Goal: Communication & Community: Answer question/provide support

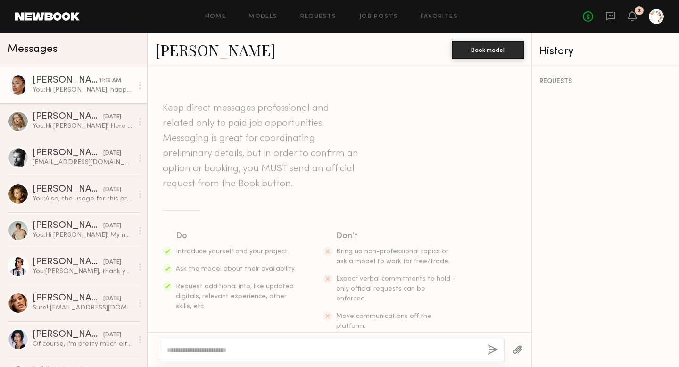
scroll to position [475, 0]
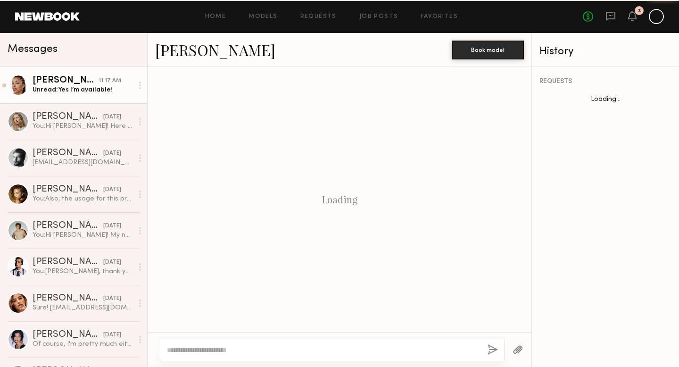
scroll to position [547, 0]
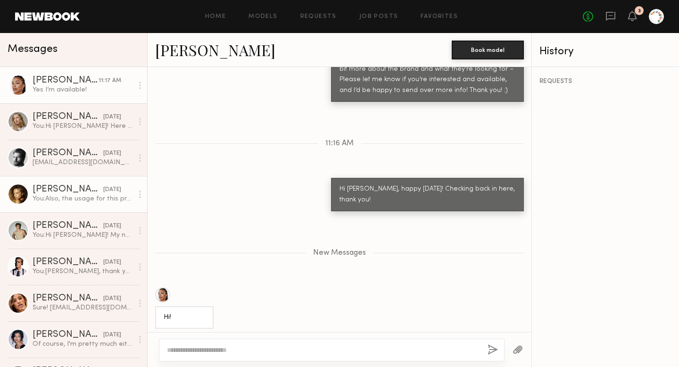
click at [64, 203] on div "You: Also, the usage for this project is full usage in perpetuity - let me know…" at bounding box center [83, 198] width 100 height 9
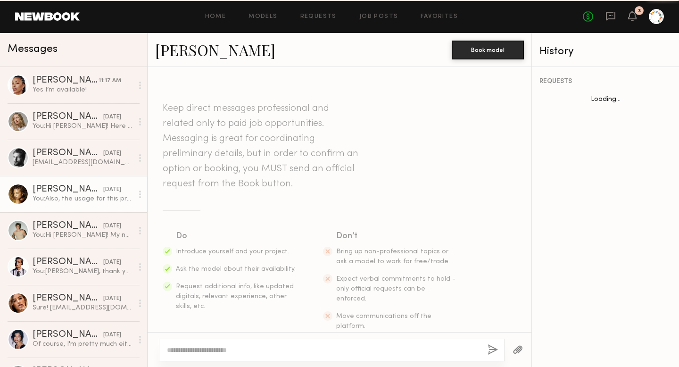
scroll to position [1176, 0]
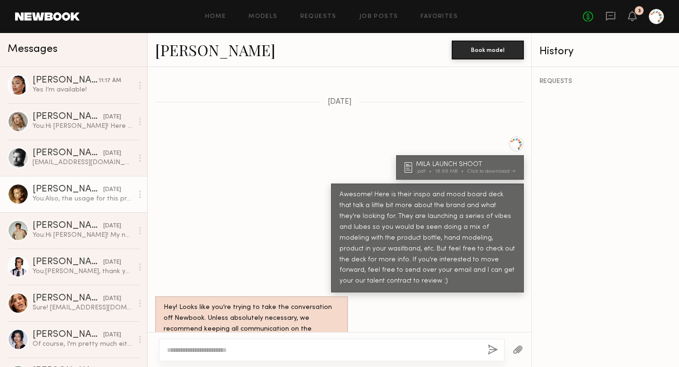
drag, startPoint x: 484, startPoint y: 312, endPoint x: 333, endPoint y: 294, distance: 151.6
click at [333, 355] on div "Also, the usage for this project is full usage in perpetuity - let me know if y…" at bounding box center [427, 371] width 193 height 33
copy div "Also, the usage for this project is full usage in perpetuity - let me know if y…"
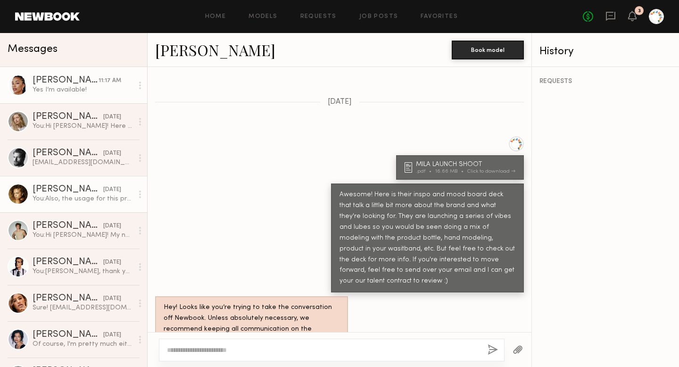
click at [57, 96] on link "[PERSON_NAME] 11:17 AM Yes I’m available!" at bounding box center [73, 85] width 147 height 36
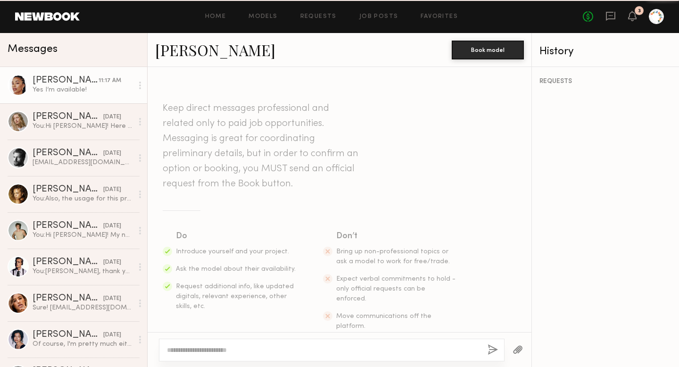
scroll to position [475, 0]
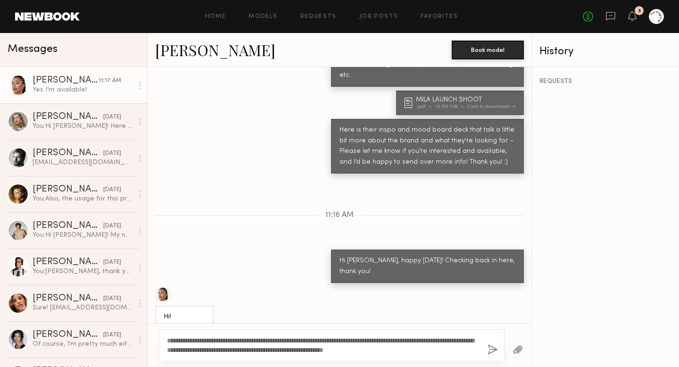
type textarea "**********"
click at [489, 348] on button "button" at bounding box center [493, 350] width 10 height 12
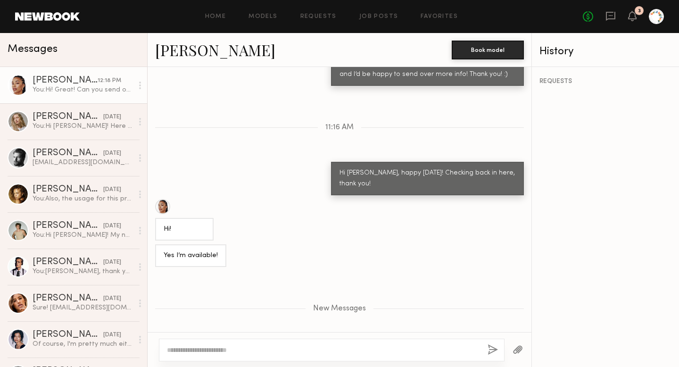
scroll to position [665, 0]
